Goal: Task Accomplishment & Management: Complete application form

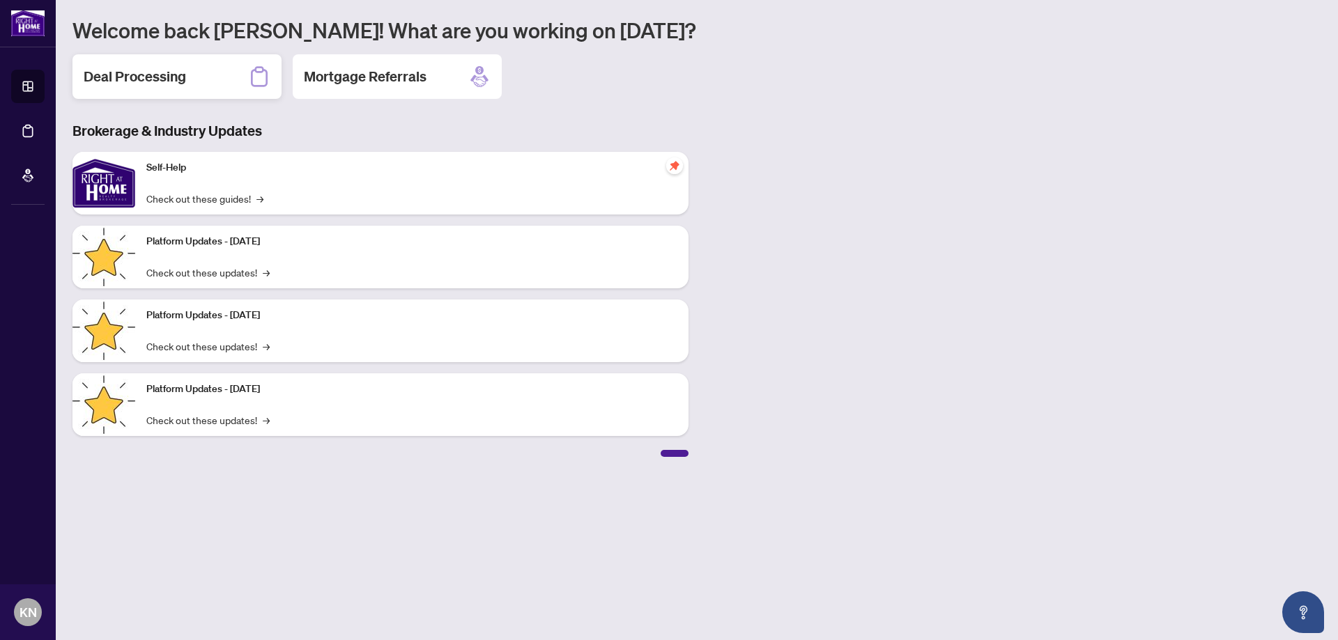
click at [179, 63] on div "Deal Processing" at bounding box center [176, 76] width 209 height 45
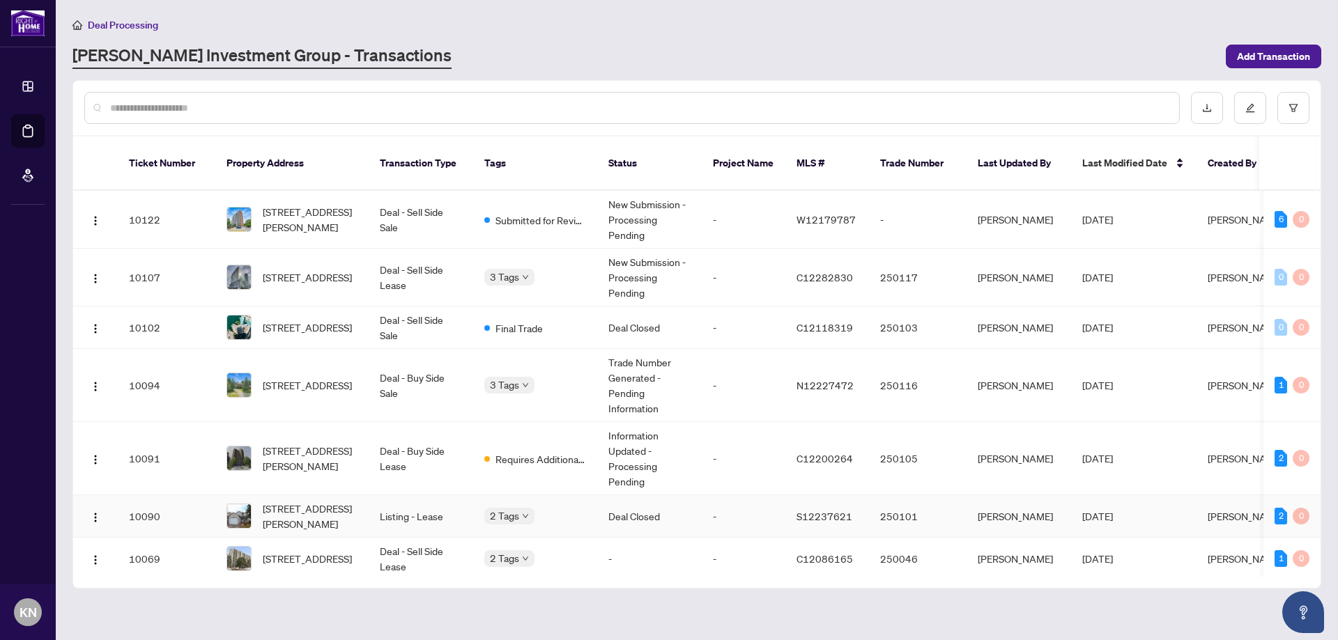
scroll to position [139, 0]
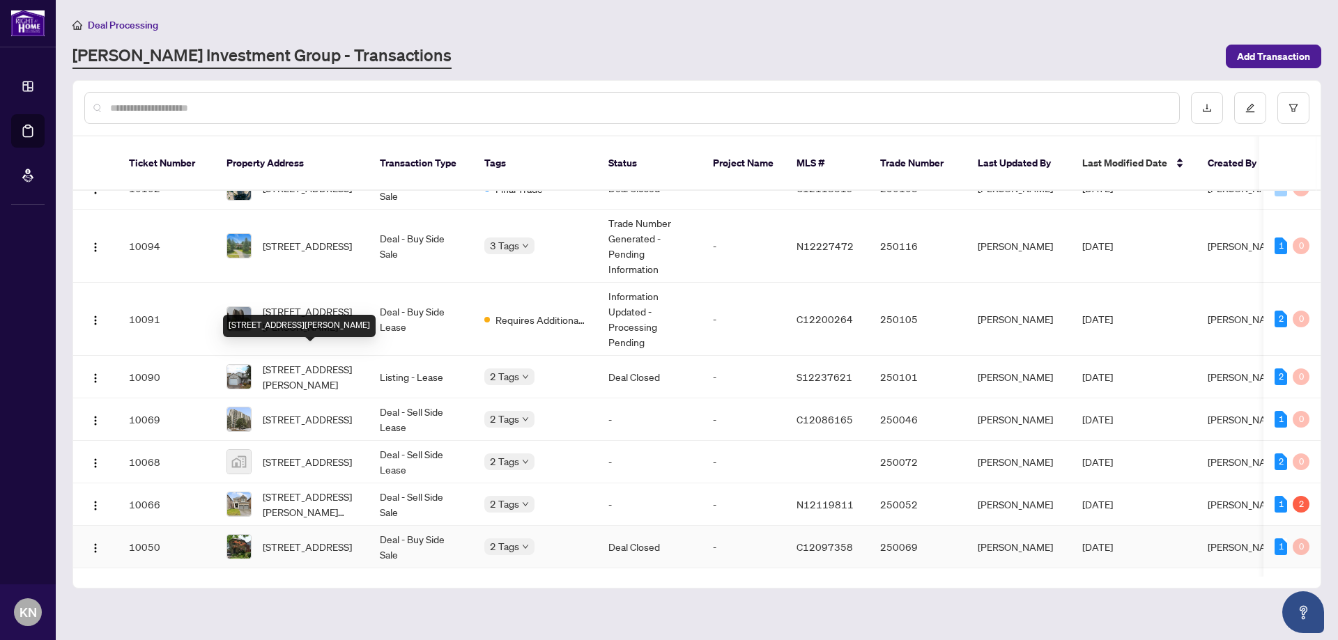
click at [320, 495] on span "[STREET_ADDRESS][PERSON_NAME][PERSON_NAME]" at bounding box center [310, 504] width 95 height 31
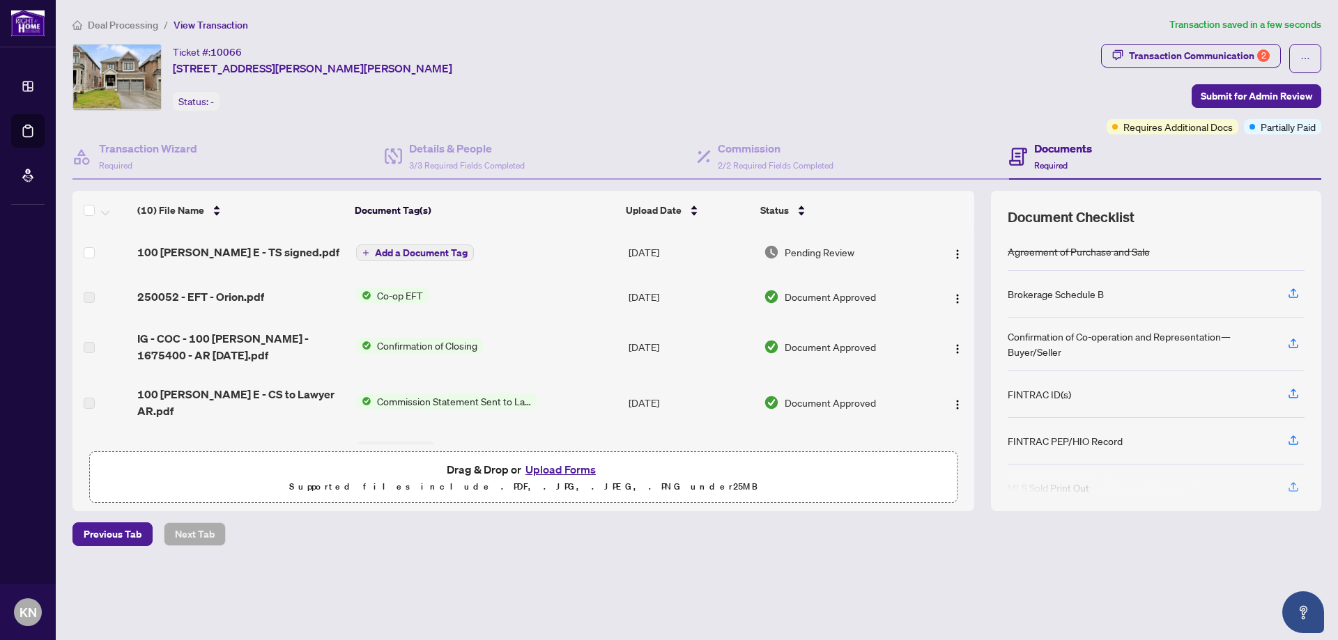
click at [425, 255] on span "Add a Document Tag" at bounding box center [421, 253] width 93 height 10
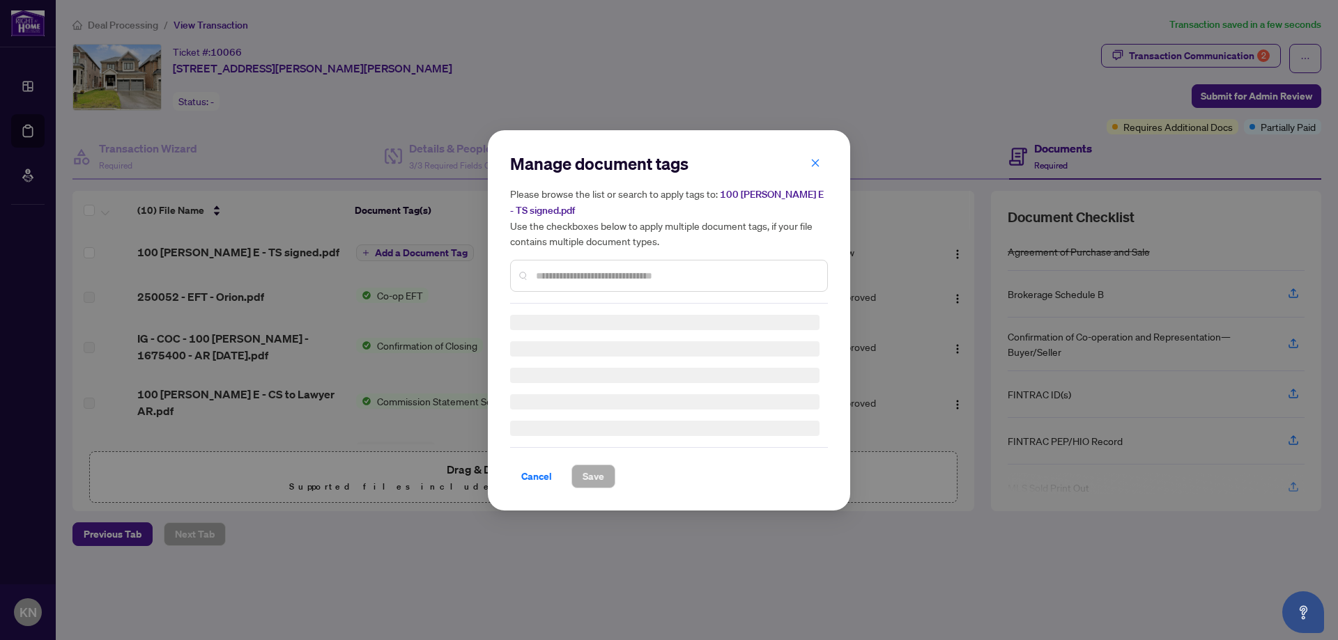
click at [627, 276] on div "Manage document tags Please browse the list or search to apply tags to: 100 [PE…" at bounding box center [669, 228] width 318 height 151
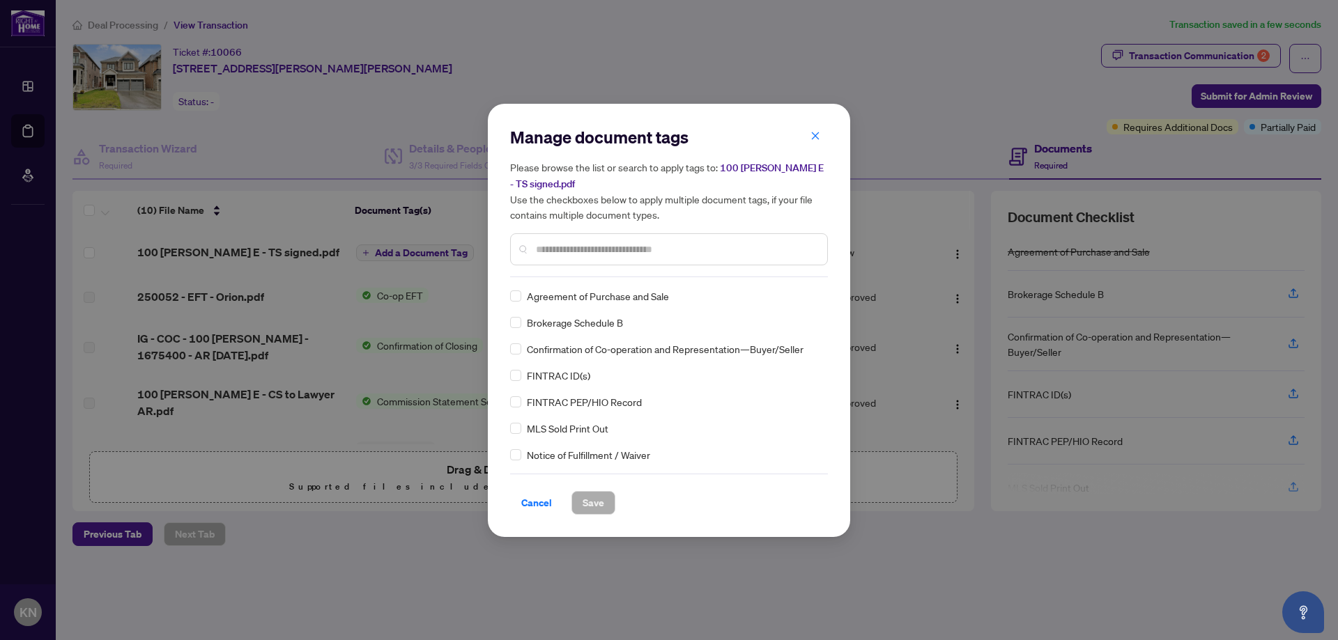
click at [625, 270] on div "Manage document tags Please browse the list or search to apply tags to: 100 [PE…" at bounding box center [669, 201] width 318 height 151
click at [610, 245] on input "text" at bounding box center [676, 249] width 280 height 15
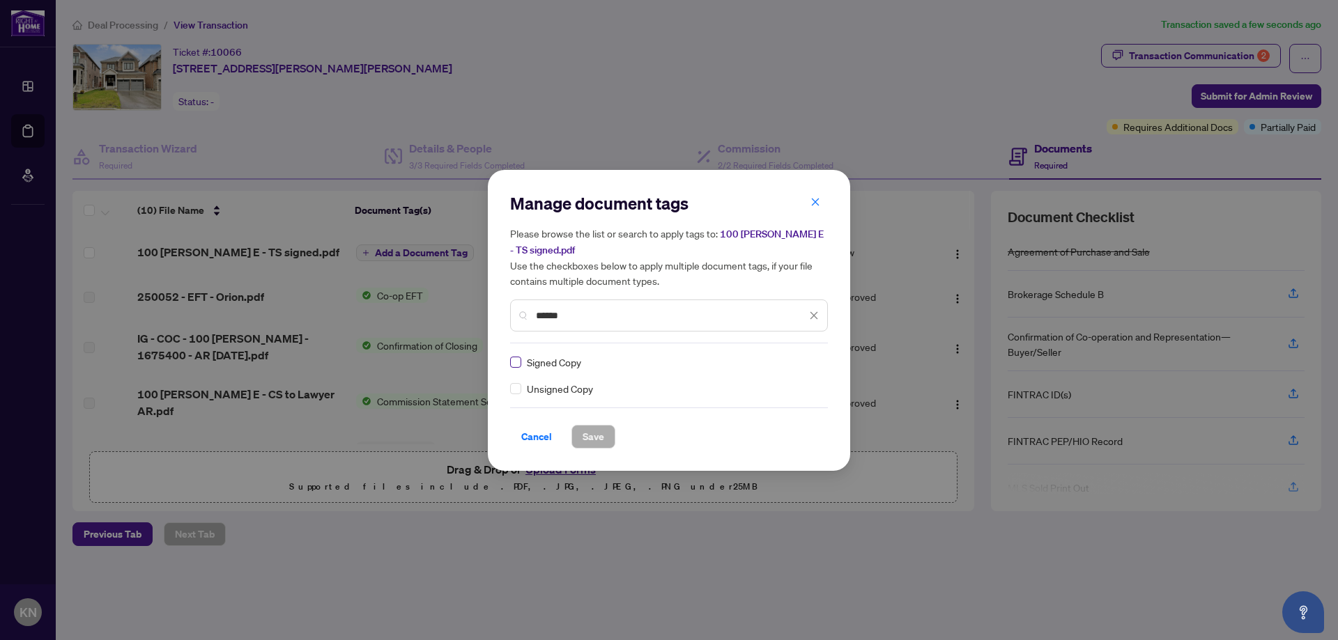
type input "******"
click at [596, 438] on span "Save" at bounding box center [593, 437] width 22 height 22
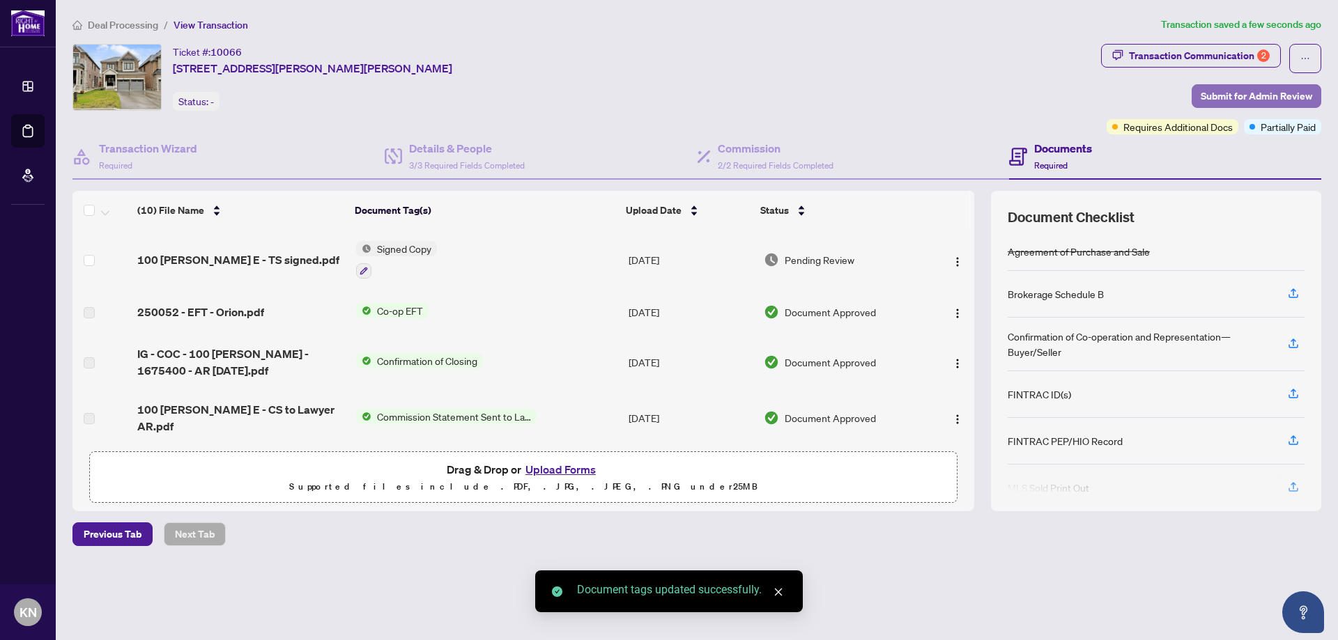
click at [1281, 93] on span "Submit for Admin Review" at bounding box center [1255, 96] width 111 height 22
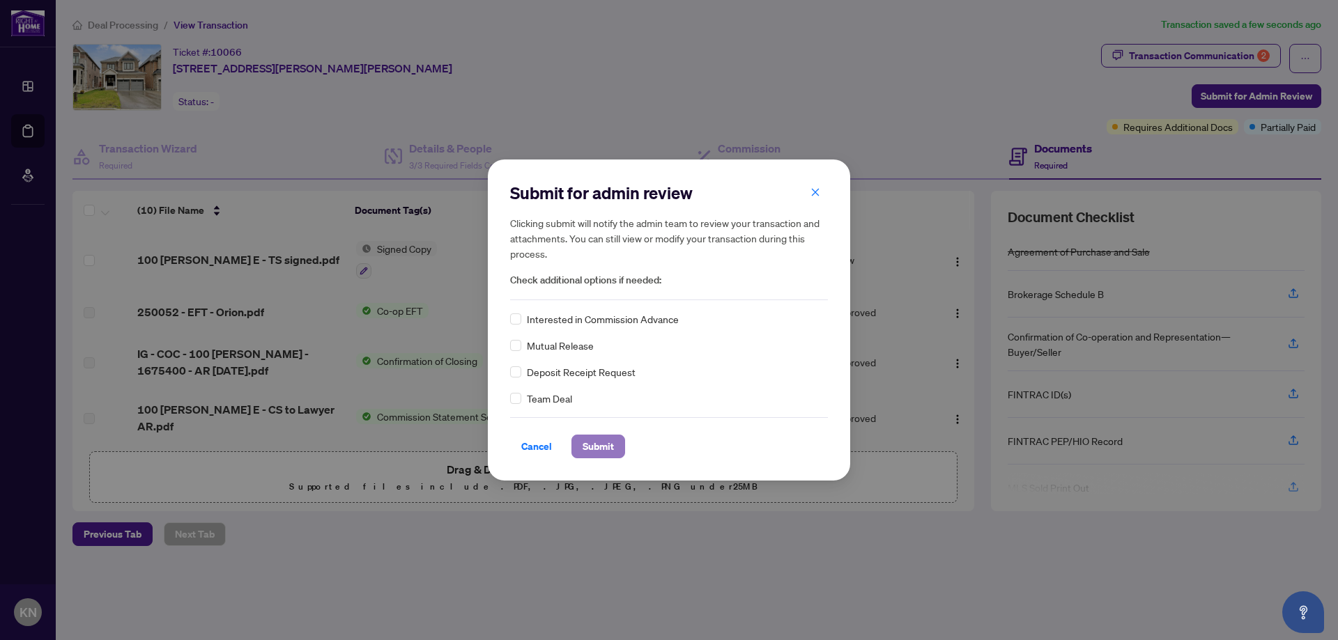
click at [596, 445] on span "Submit" at bounding box center [597, 446] width 31 height 22
